Goal: Check status

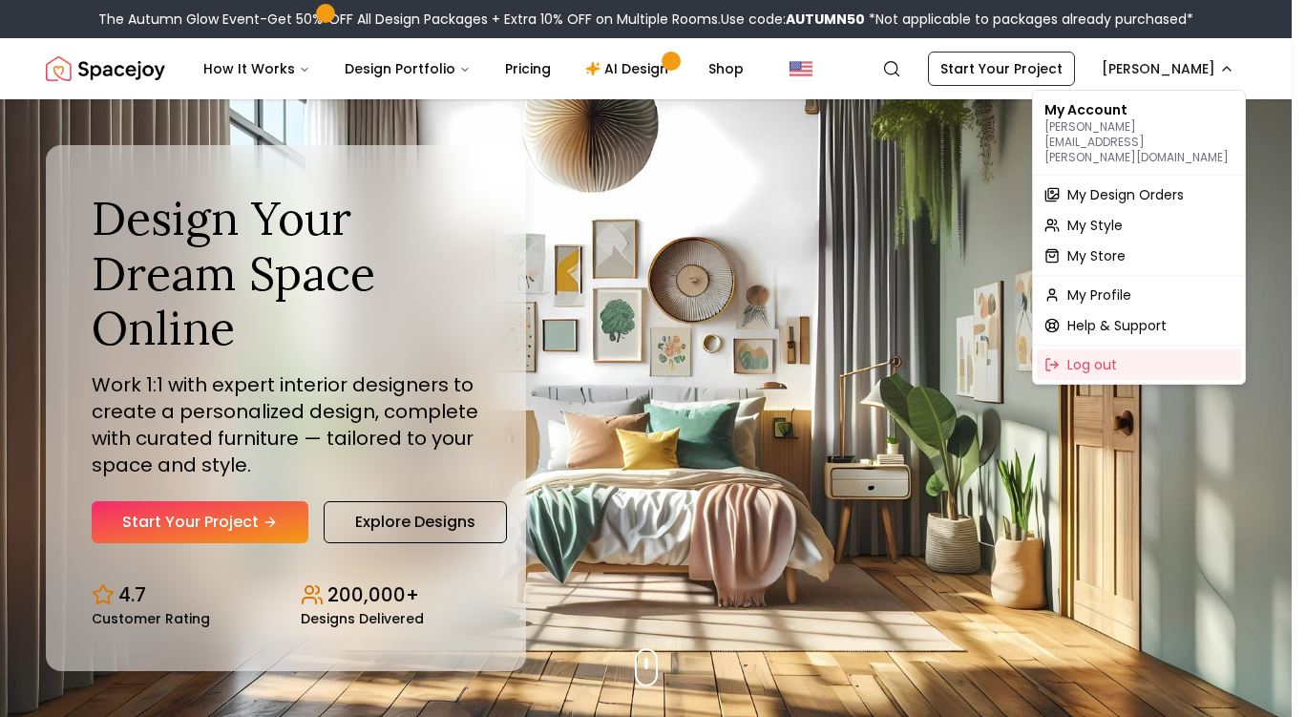
click at [1158, 185] on span "My Design Orders" at bounding box center [1125, 194] width 116 height 19
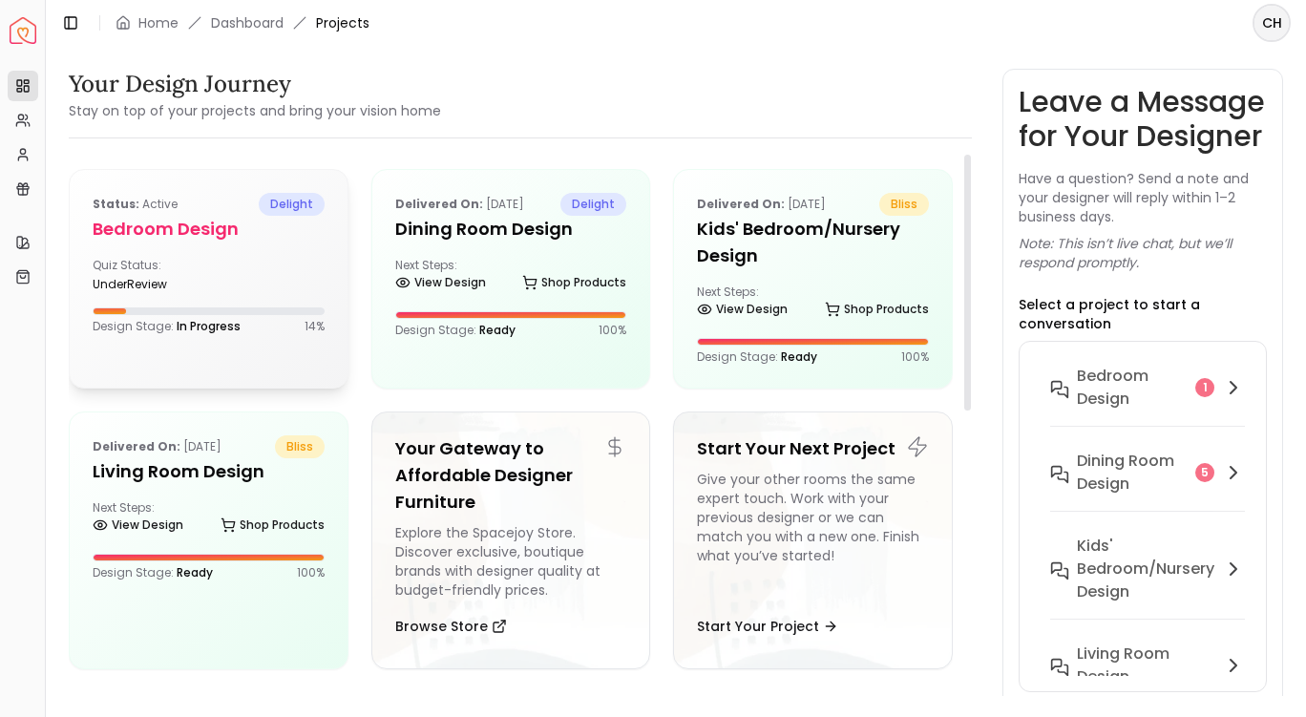
click at [268, 318] on div "Design Stage: In Progress 14 %" at bounding box center [209, 320] width 232 height 27
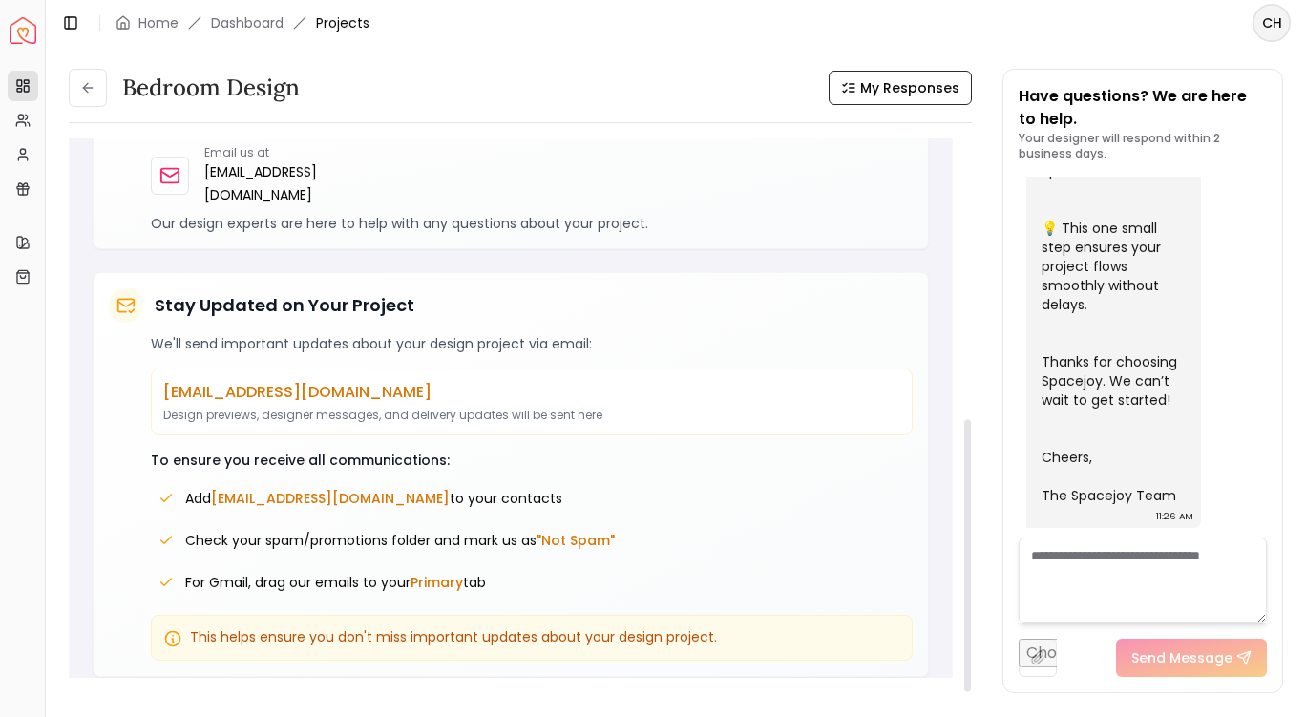
scroll to position [555, 0]
